Goal: Task Accomplishment & Management: Use online tool/utility

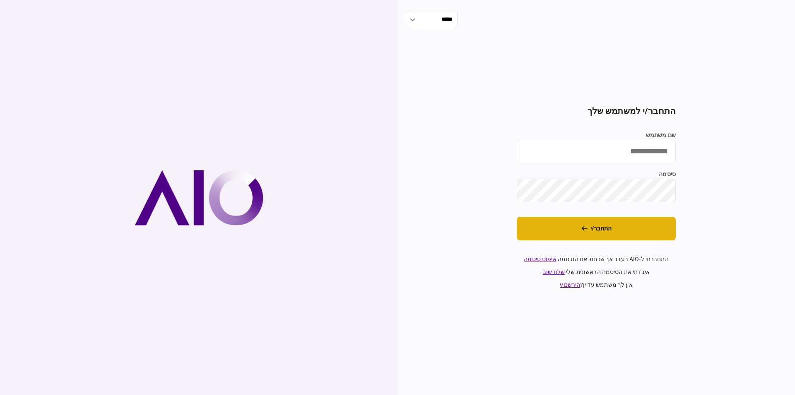
type input "*********"
click at [647, 222] on button "התחבר/י" at bounding box center [596, 229] width 159 height 24
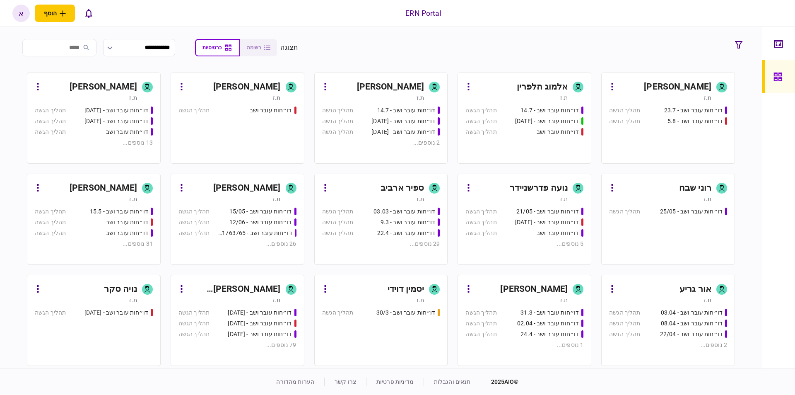
scroll to position [94, 0]
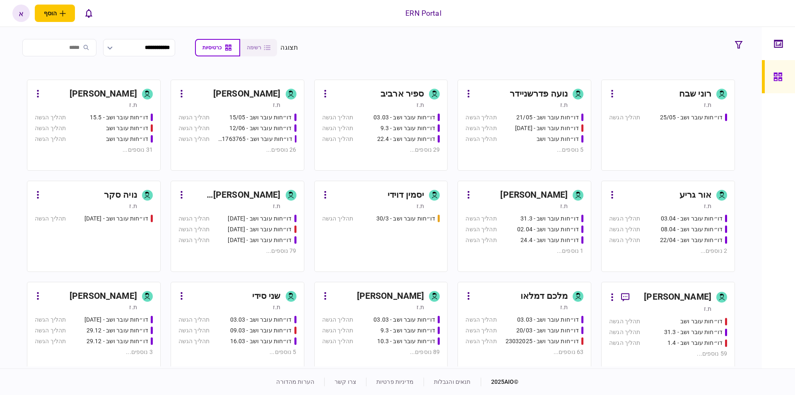
click at [266, 194] on div "[PERSON_NAME]" at bounding box center [234, 194] width 93 height 13
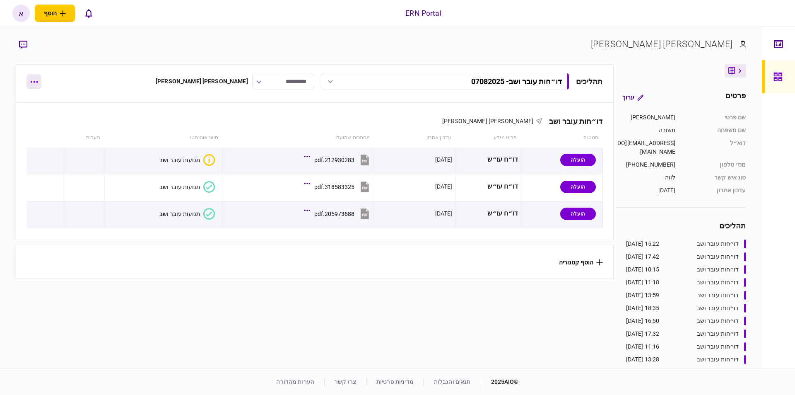
click at [30, 82] on button "button" at bounding box center [33, 81] width 15 height 15
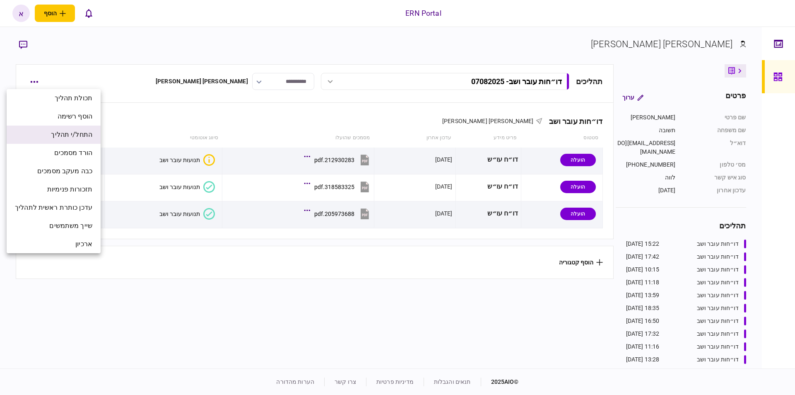
click at [72, 135] on span "התחל/י תהליך" at bounding box center [71, 135] width 41 height 10
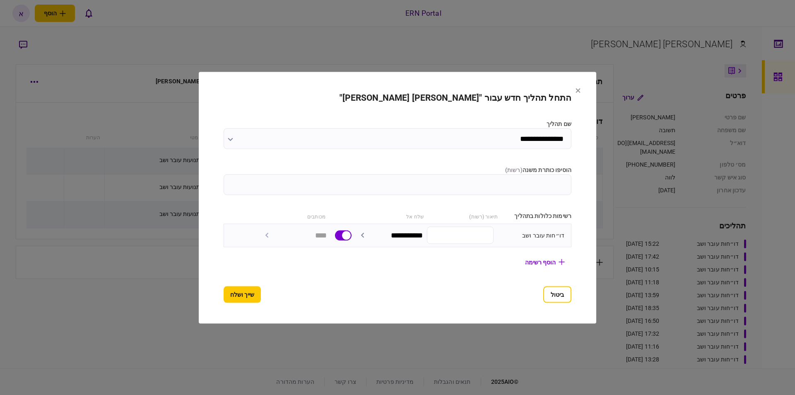
click at [516, 191] on input "הוסיפו כותרת משנה ( רשות )" at bounding box center [398, 184] width 348 height 21
type input "********"
click at [241, 293] on button "שייך ושלח" at bounding box center [242, 294] width 37 height 17
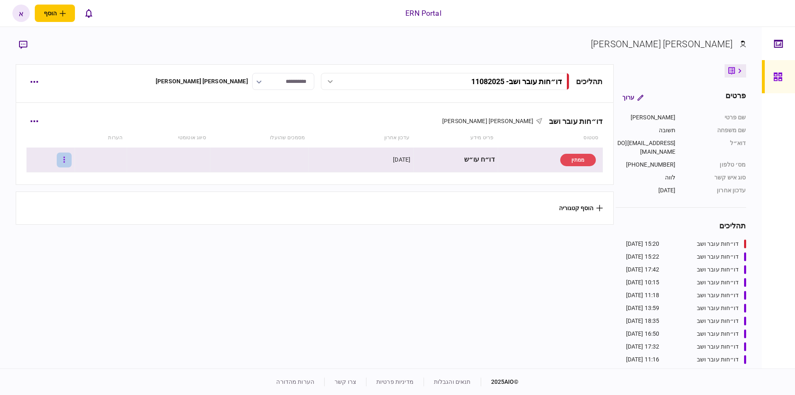
click at [68, 160] on button "button" at bounding box center [64, 159] width 15 height 15
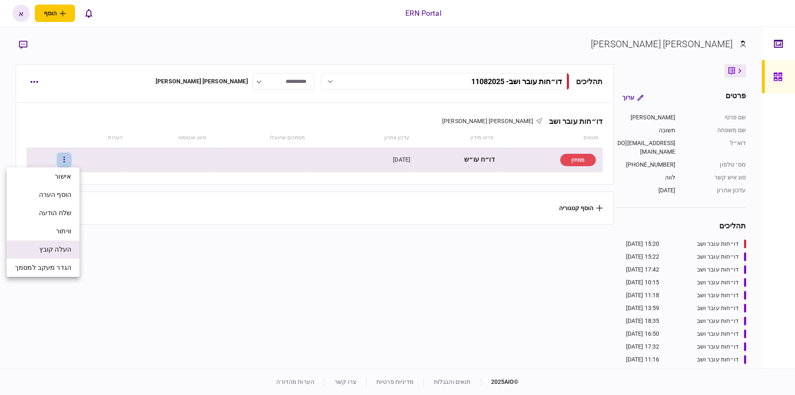
click at [57, 252] on span "העלה קובץ" at bounding box center [55, 249] width 32 height 10
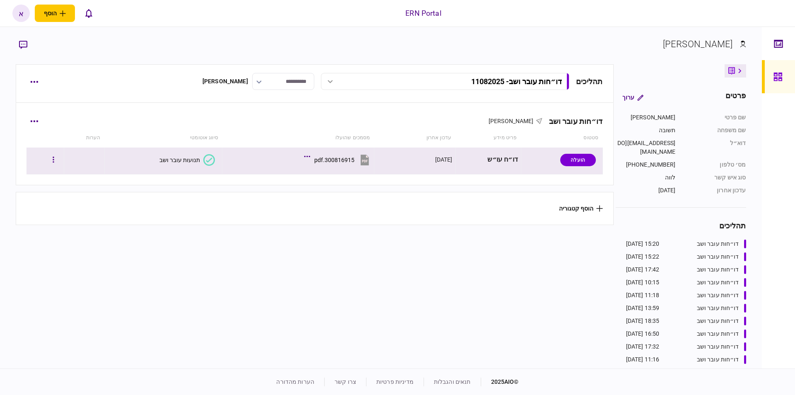
click at [160, 162] on section "תנועות עובר ושב" at bounding box center [161, 159] width 107 height 19
click at [170, 159] on div "תנועות עובר ושב" at bounding box center [179, 159] width 41 height 7
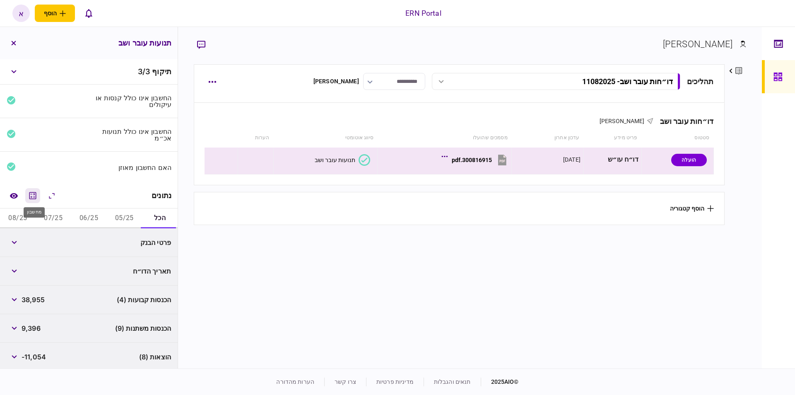
click at [37, 190] on icon "מחשבון" at bounding box center [33, 195] width 10 height 10
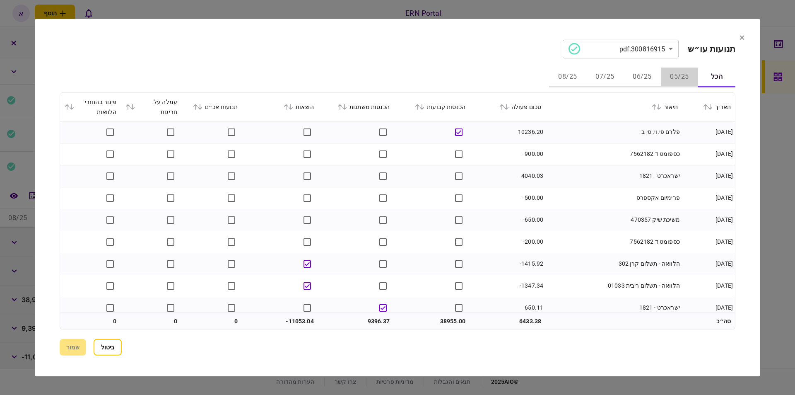
click at [677, 71] on button "05/25" at bounding box center [679, 77] width 37 height 20
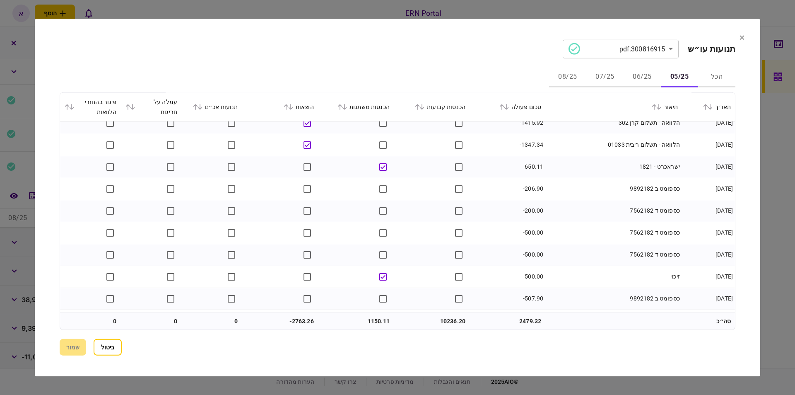
scroll to position [161, 0]
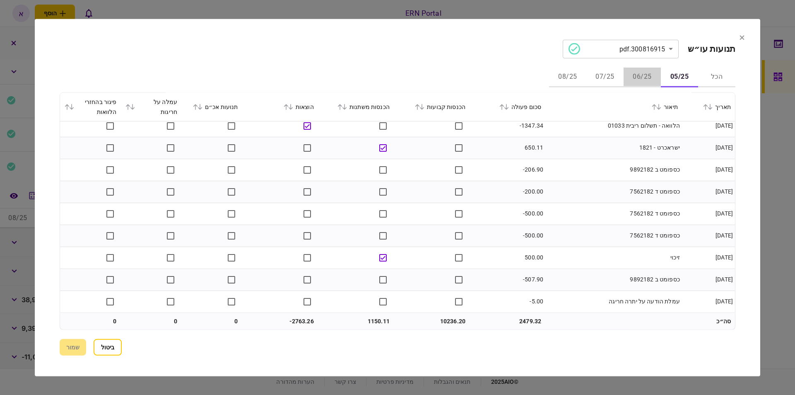
click at [654, 78] on button "06/25" at bounding box center [641, 77] width 37 height 20
click at [608, 84] on button "07/25" at bounding box center [604, 77] width 37 height 20
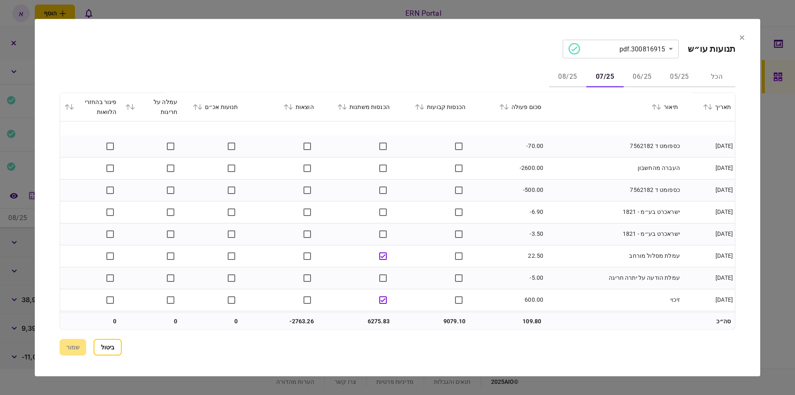
scroll to position [402, 0]
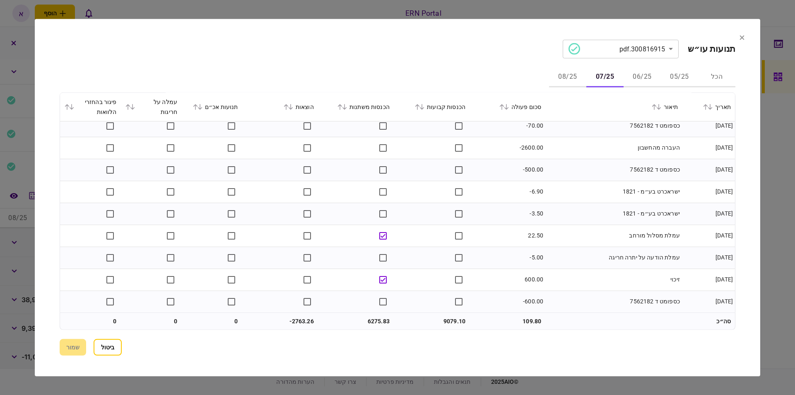
click at [567, 68] on button "08/25" at bounding box center [567, 77] width 37 height 20
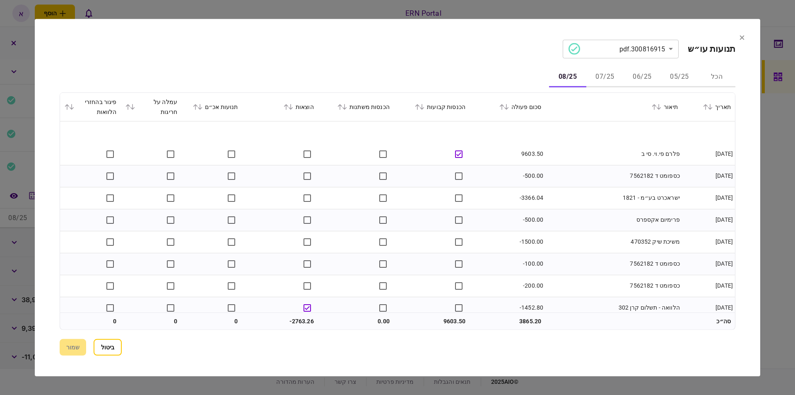
scroll to position [29, 0]
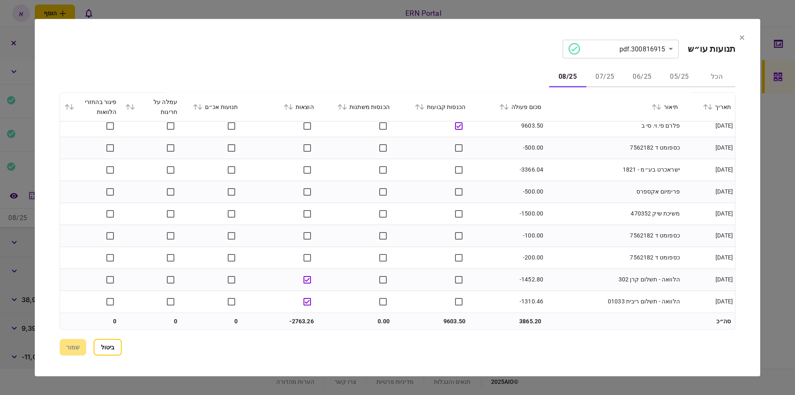
click at [122, 352] on button "ביטול" at bounding box center [108, 347] width 28 height 17
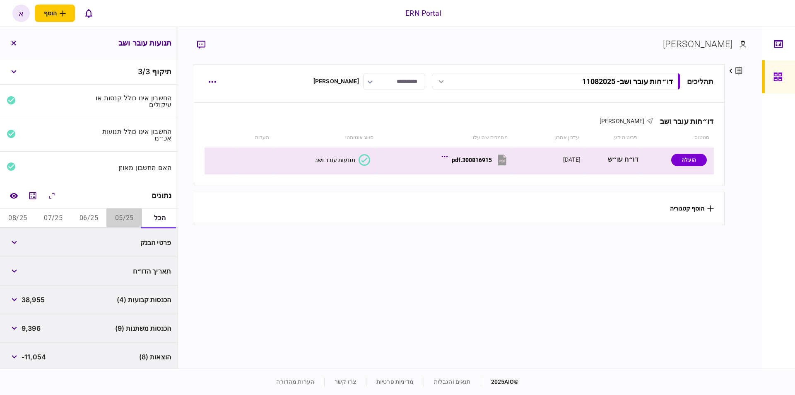
click at [134, 220] on button "05/25" at bounding box center [124, 218] width 36 height 20
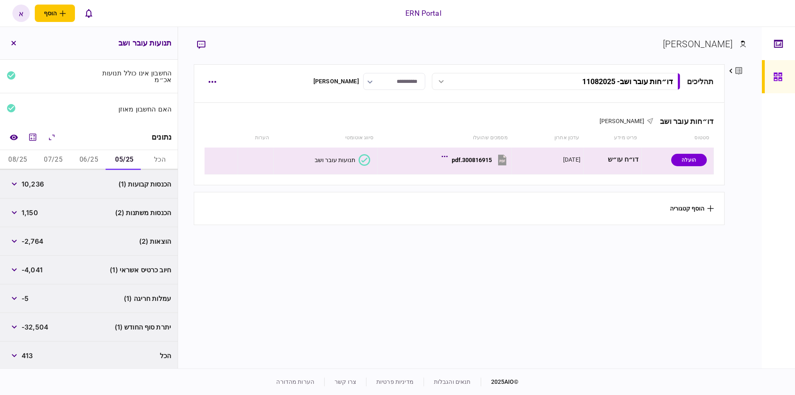
click at [40, 323] on span "-32,504" at bounding box center [35, 327] width 27 height 10
copy span "32,504"
click at [93, 156] on button "06/25" at bounding box center [89, 160] width 36 height 20
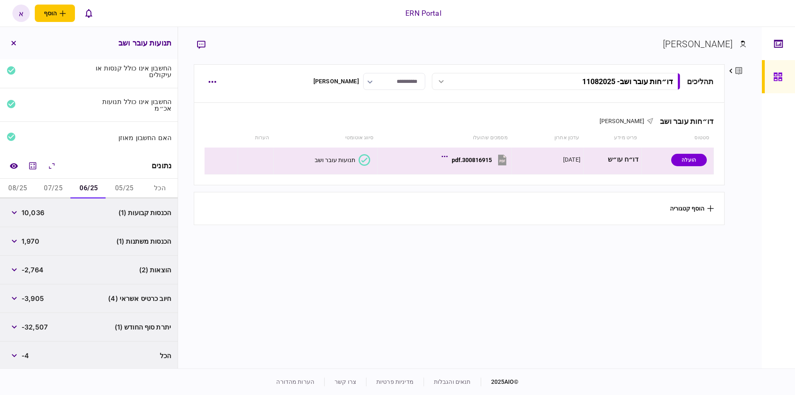
click at [37, 326] on span "-32,507" at bounding box center [35, 327] width 26 height 10
copy span "32,507"
click at [58, 186] on button "07/25" at bounding box center [54, 188] width 36 height 20
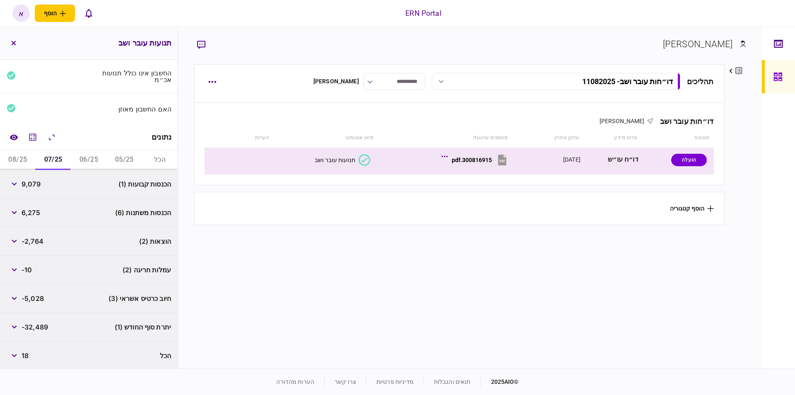
click at [39, 326] on span "-32,489" at bounding box center [35, 327] width 26 height 10
copy span "32,489"
drag, startPoint x: 15, startPoint y: 159, endPoint x: 36, endPoint y: 167, distance: 22.4
click at [15, 159] on button "08/25" at bounding box center [18, 160] width 36 height 20
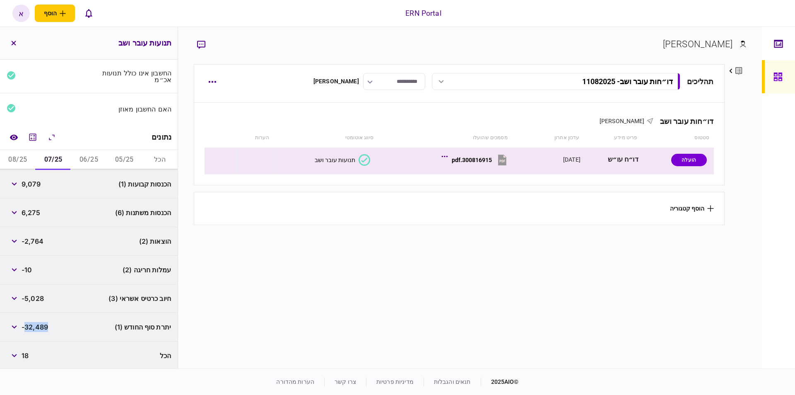
scroll to position [1, 0]
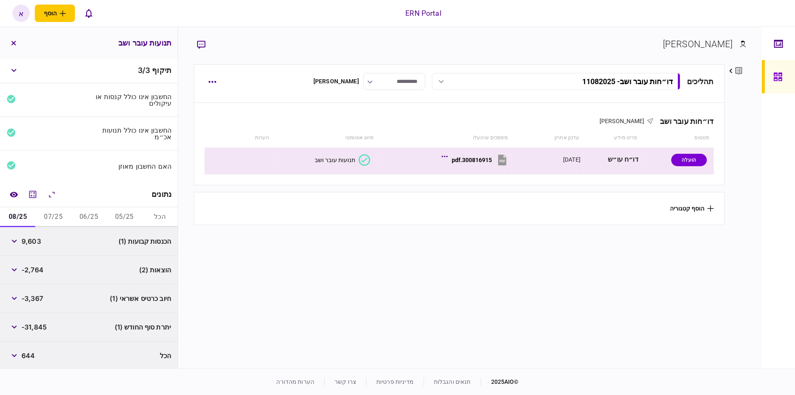
click at [39, 328] on span "-31,845" at bounding box center [34, 327] width 25 height 10
copy span "31,845"
